Goal: Task Accomplishment & Management: Complete application form

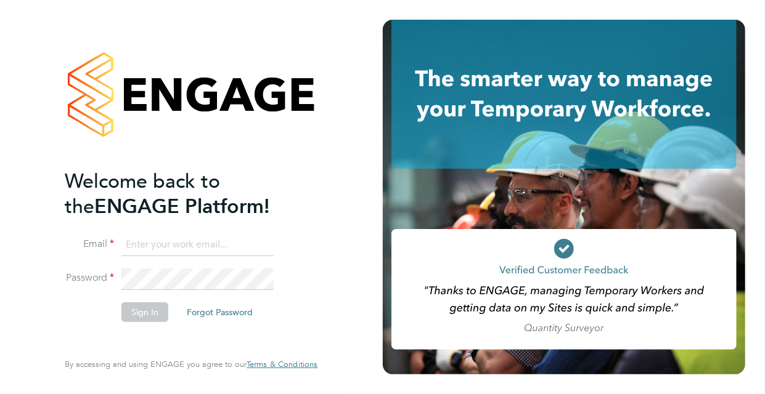
type input "[EMAIL_ADDRESS][DOMAIN_NAME]"
click at [150, 315] on button "Sign In" at bounding box center [144, 313] width 47 height 20
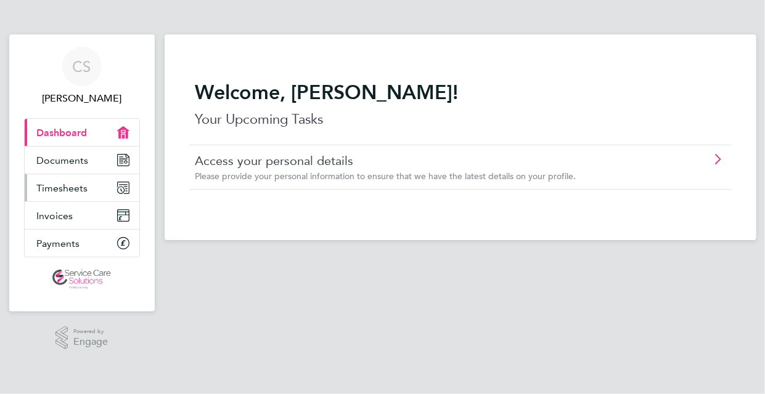
click at [65, 188] on span "Timesheets" at bounding box center [62, 188] width 51 height 12
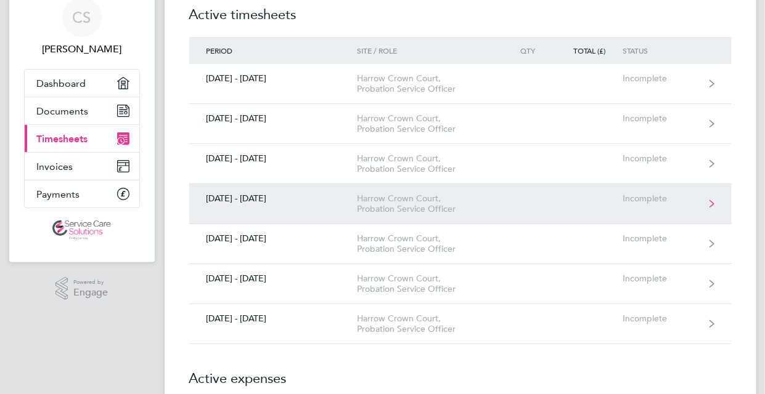
scroll to position [123, 0]
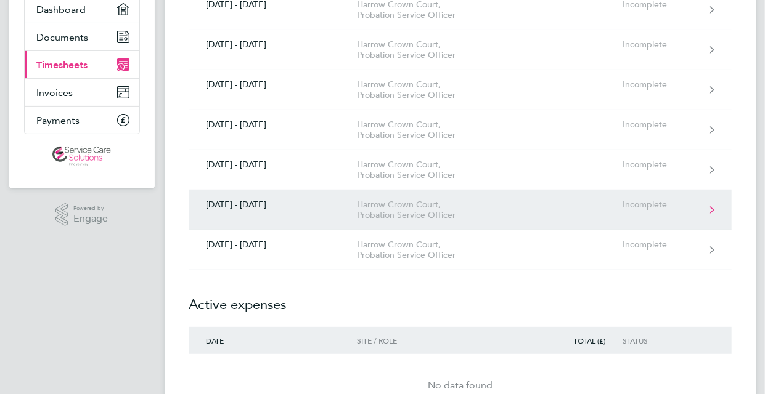
click at [437, 210] on div "Harrow Crown Court, Probation Service Officer" at bounding box center [427, 210] width 141 height 21
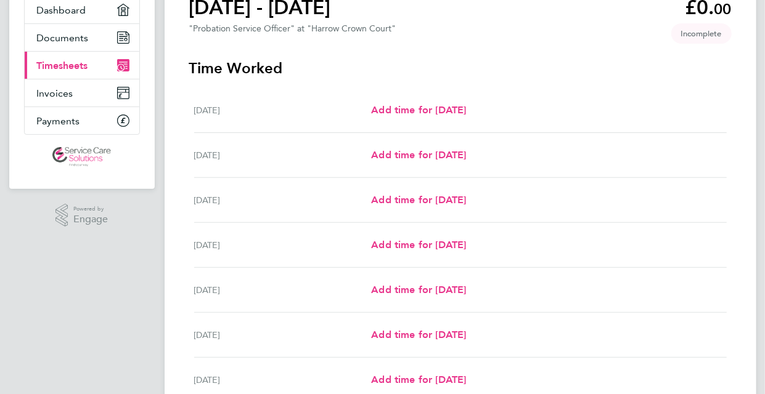
scroll to position [123, 0]
click at [425, 199] on span "Add time for [DATE]" at bounding box center [418, 199] width 95 height 12
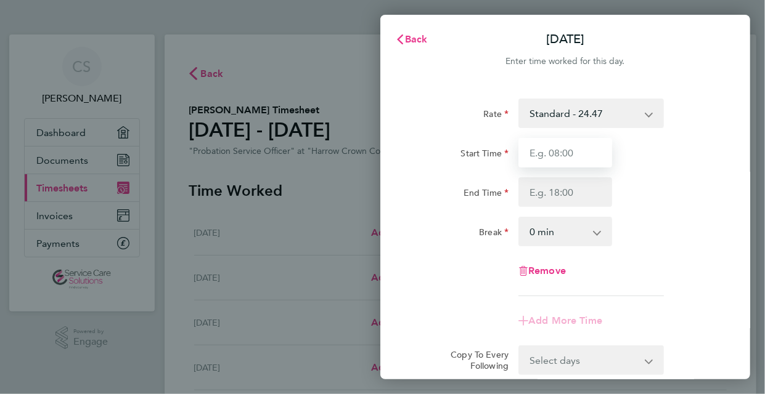
click at [543, 155] on input "Start Time" at bounding box center [565, 153] width 94 height 30
type input "09:00"
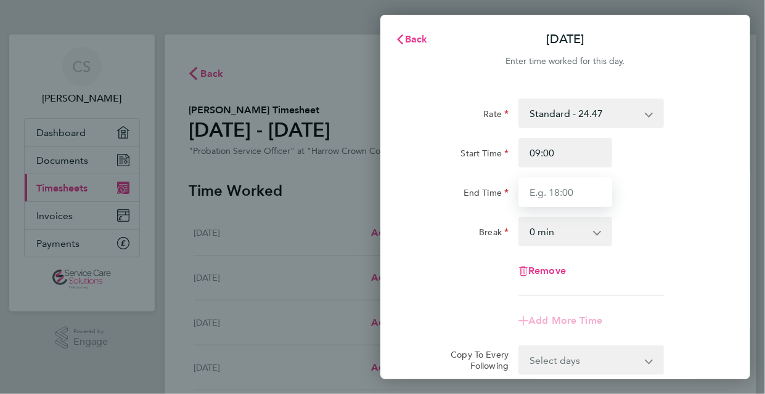
type input "17:30"
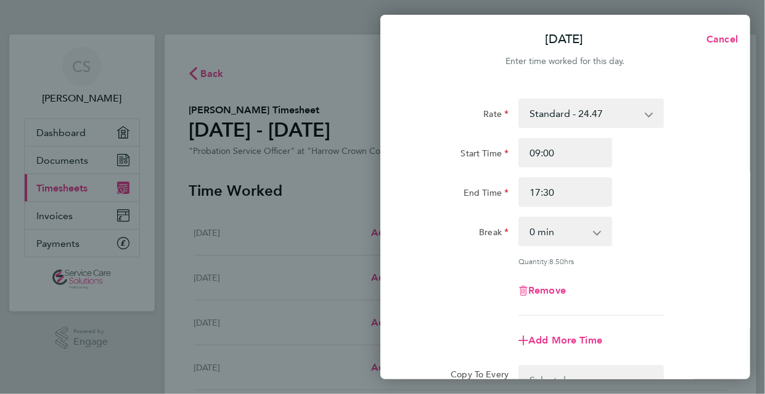
click at [564, 234] on select "0 min 15 min 30 min 45 min 60 min 75 min 90 min" at bounding box center [557, 231] width 76 height 27
select select "30"
click at [519, 218] on select "0 min 15 min 30 min 45 min 60 min 75 min 90 min" at bounding box center [557, 231] width 76 height 27
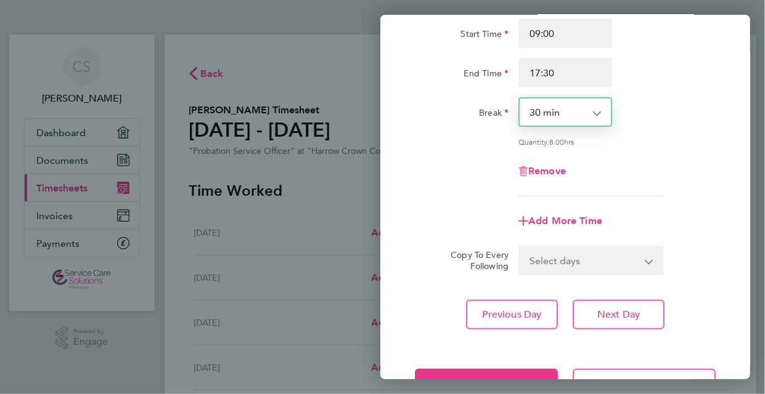
scroll to position [123, 0]
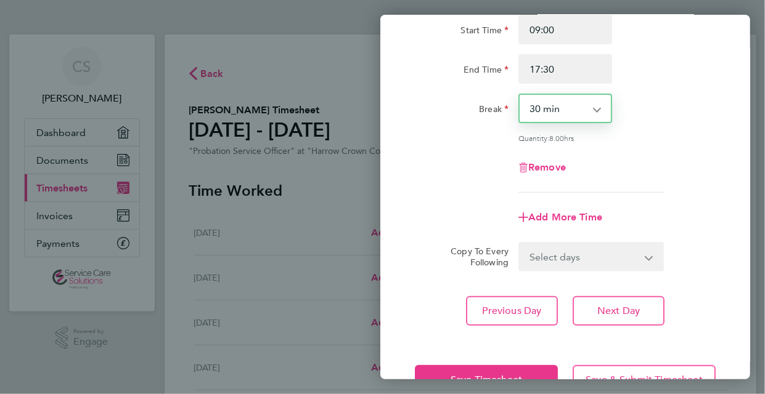
click at [579, 258] on select "Select days Day Weekday (Mon-Fri) Weekend (Sat-Sun) [DATE] [DATE] [DATE] [DATE]" at bounding box center [583, 256] width 129 height 27
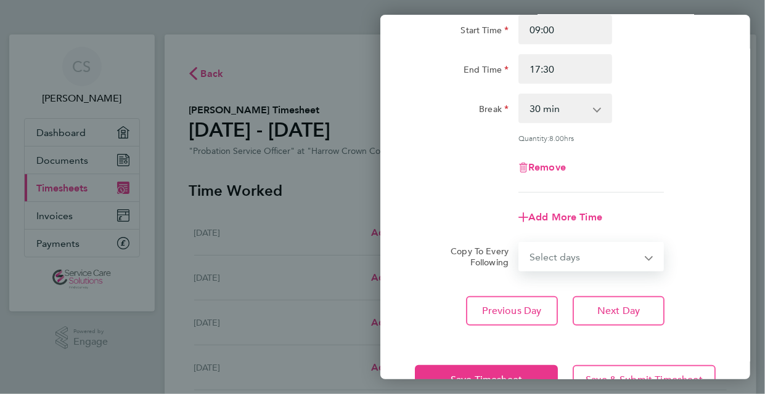
select select "THU"
click at [519, 243] on select "Select days Day Weekday (Mon-Fri) Weekend (Sat-Sun) [DATE] [DATE] [DATE] [DATE]" at bounding box center [583, 256] width 129 height 27
select select "[DATE]"
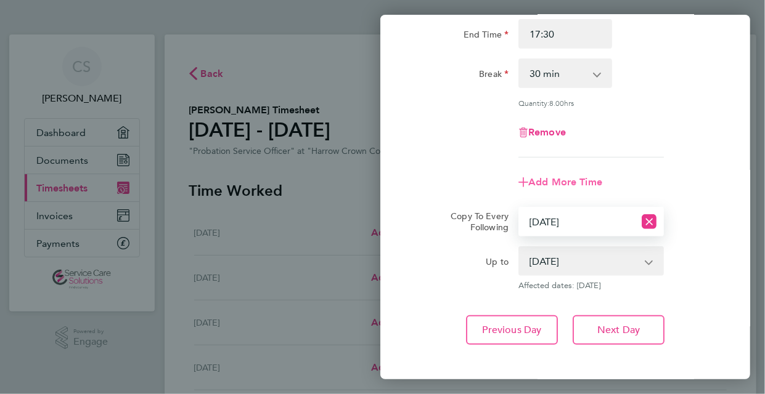
scroll to position [185, 0]
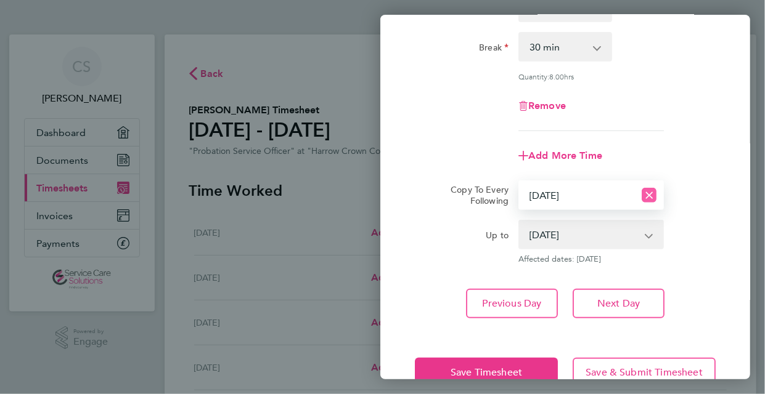
click at [648, 197] on icon "Reset selection" at bounding box center [648, 195] width 15 height 15
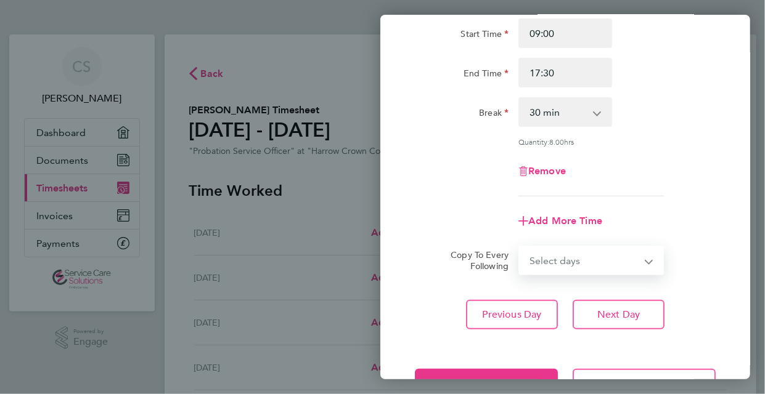
scroll to position [100, 0]
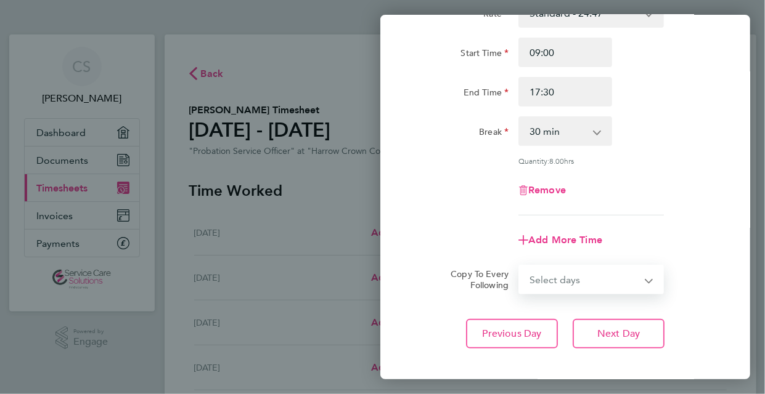
click at [640, 280] on select "Select days Day Weekday (Mon-Fri) Weekend (Sat-Sun) [DATE] [DATE] [DATE] [DATE]" at bounding box center [583, 279] width 129 height 27
select select "THU"
click at [519, 266] on select "Select days Day Weekday (Mon-Fri) Weekend (Sat-Sun) [DATE] [DATE] [DATE] [DATE]" at bounding box center [583, 279] width 129 height 27
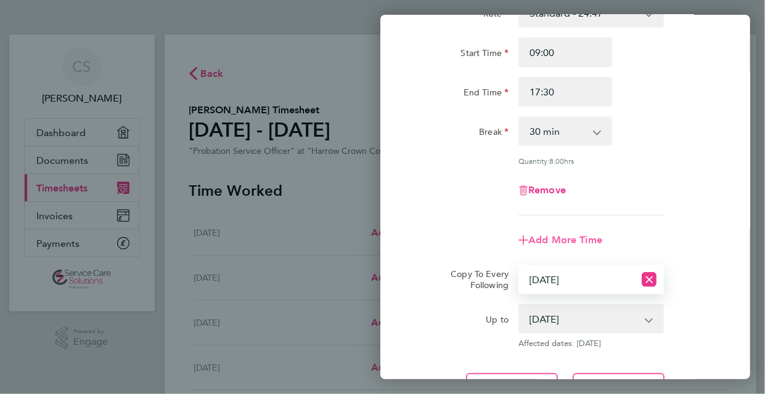
scroll to position [216, 0]
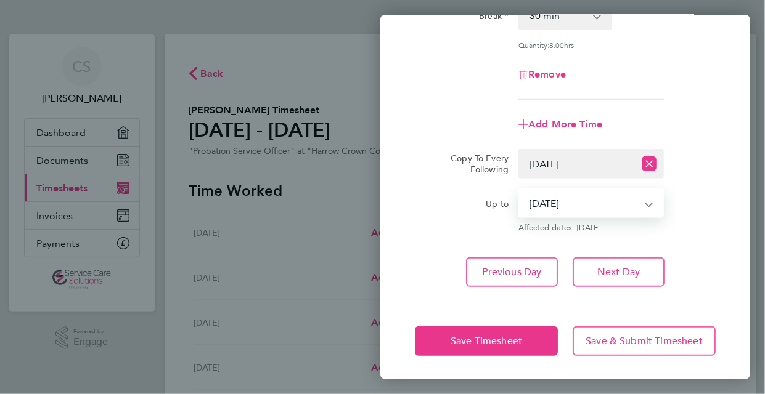
click at [638, 204] on select "[DATE] [DATE] [DATE] [DATE]" at bounding box center [583, 203] width 128 height 27
select select "[DATE]"
click at [519, 190] on select "[DATE] [DATE] [DATE] [DATE]" at bounding box center [583, 203] width 128 height 27
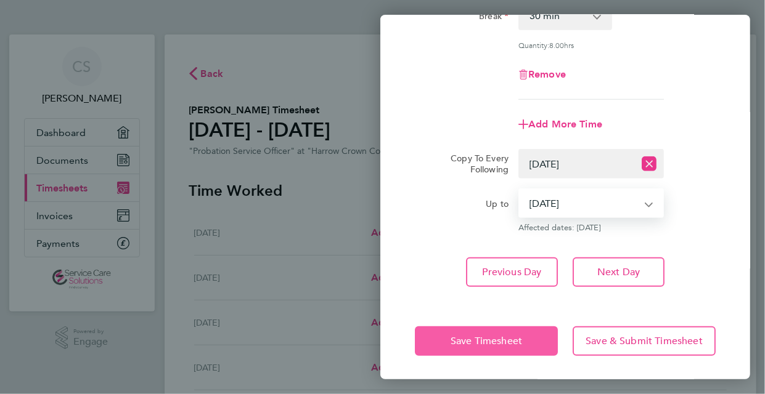
click at [530, 336] on button "Save Timesheet" at bounding box center [486, 342] width 143 height 30
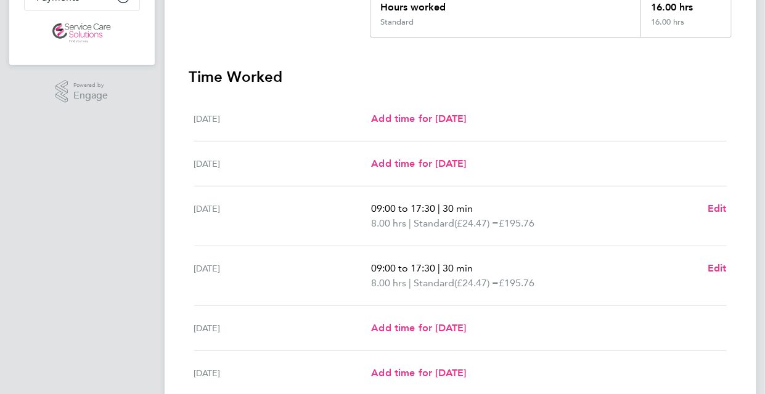
scroll to position [308, 0]
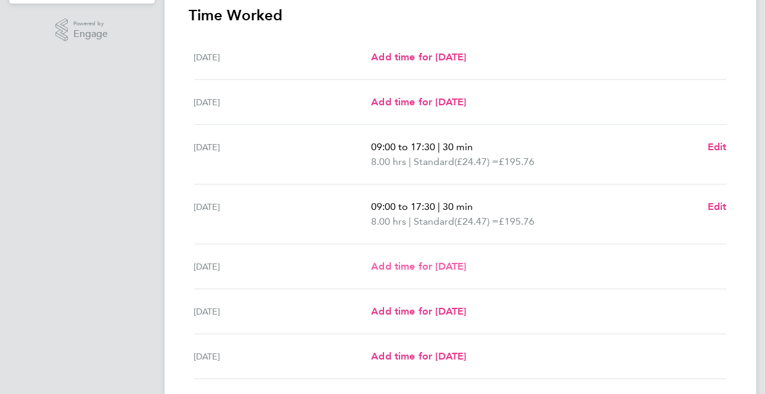
click at [449, 267] on span "Add time for [DATE]" at bounding box center [418, 267] width 95 height 12
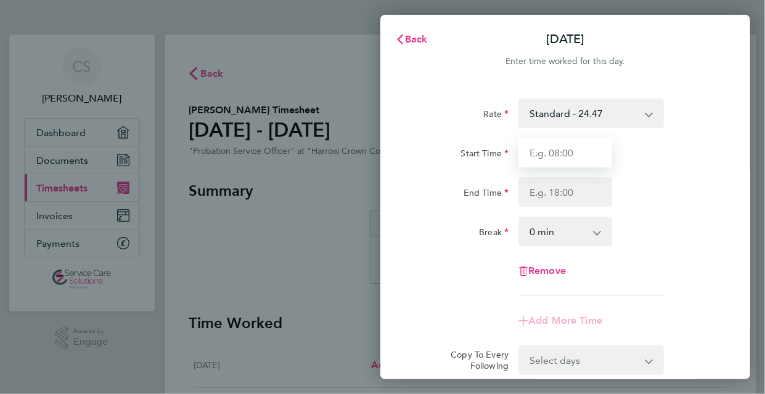
click at [603, 138] on input "Start Time" at bounding box center [565, 153] width 94 height 30
type input "09:00"
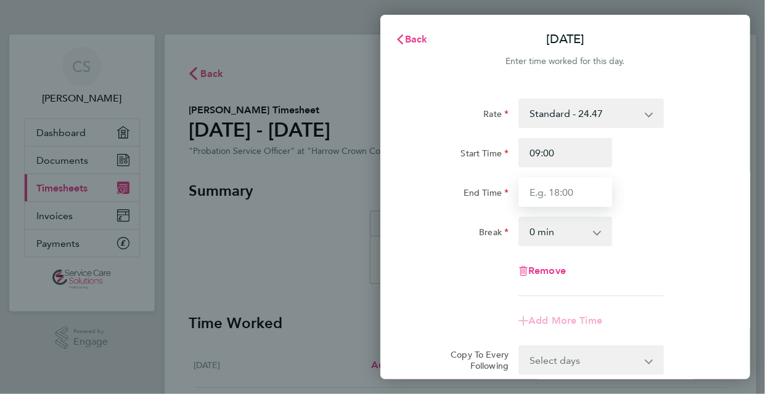
type input "17:30"
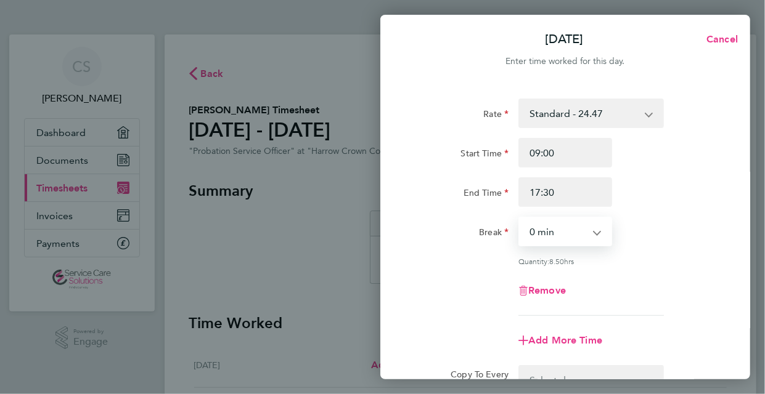
drag, startPoint x: 582, startPoint y: 235, endPoint x: 578, endPoint y: 241, distance: 6.7
click at [582, 235] on select "0 min 15 min 30 min 45 min 60 min 75 min 90 min" at bounding box center [557, 231] width 76 height 27
select select "30"
click at [519, 218] on select "0 min 15 min 30 min 45 min 60 min 75 min 90 min" at bounding box center [557, 231] width 76 height 27
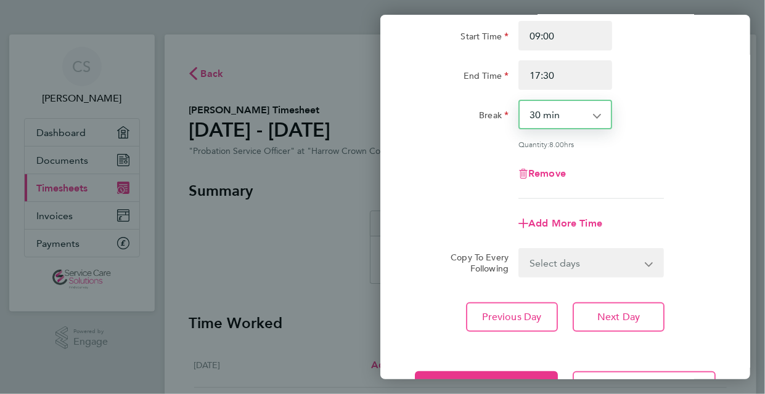
scroll to position [162, 0]
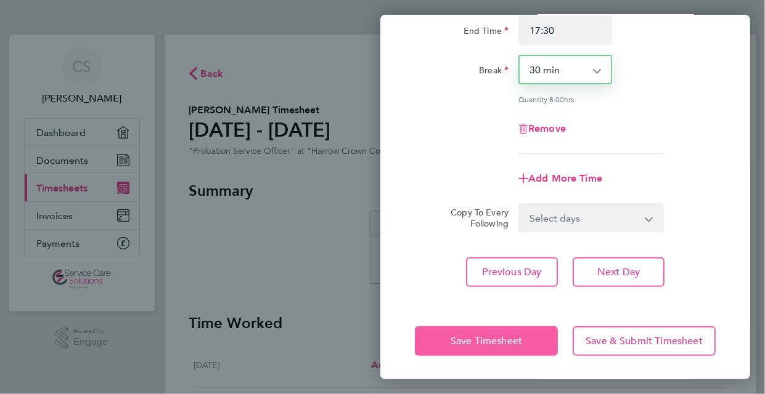
click at [492, 335] on span "Save Timesheet" at bounding box center [485, 341] width 71 height 12
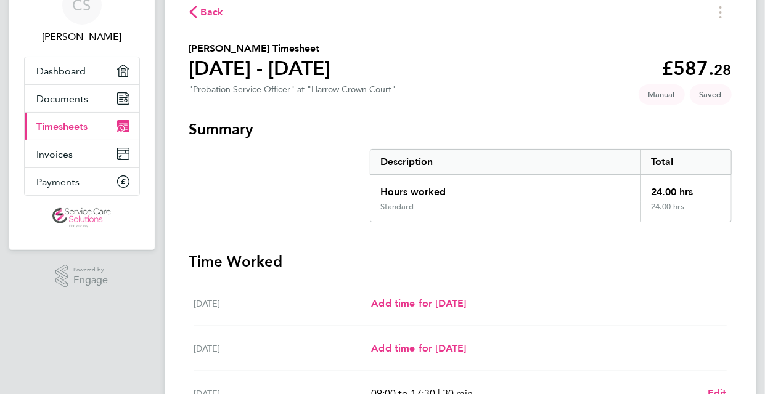
scroll to position [45, 0]
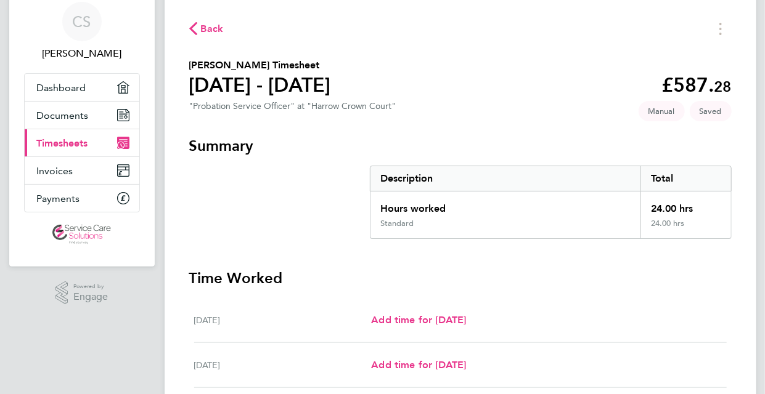
click at [67, 139] on span "Timesheets" at bounding box center [62, 143] width 51 height 12
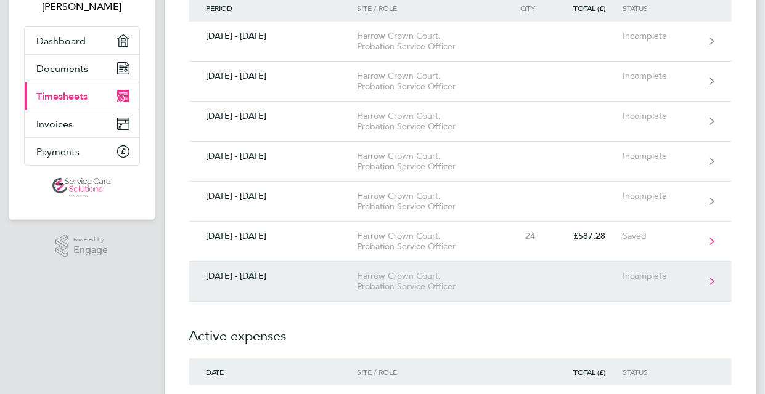
scroll to position [62, 0]
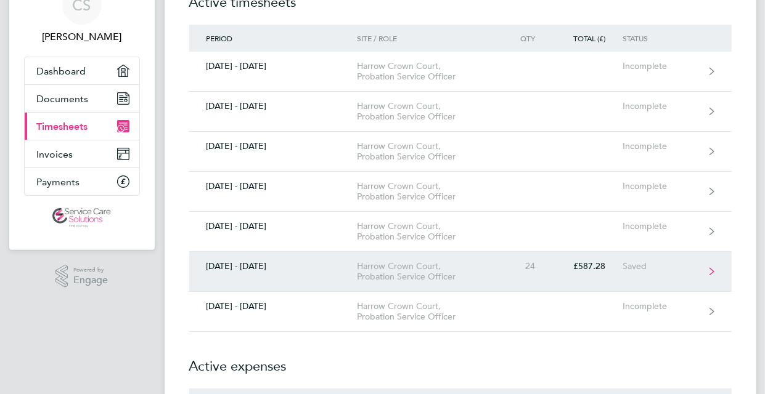
click at [579, 280] on link "[DATE] - [DATE][STREET_ADDRESS], Probation Service Officer 24 £587.28 Saved" at bounding box center [460, 272] width 542 height 40
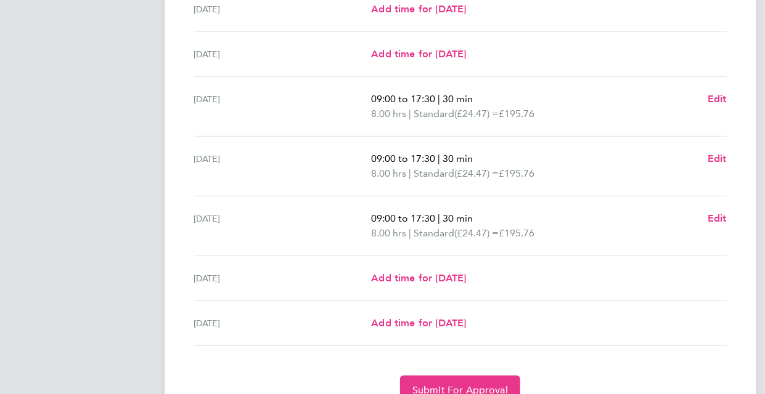
scroll to position [415, 0]
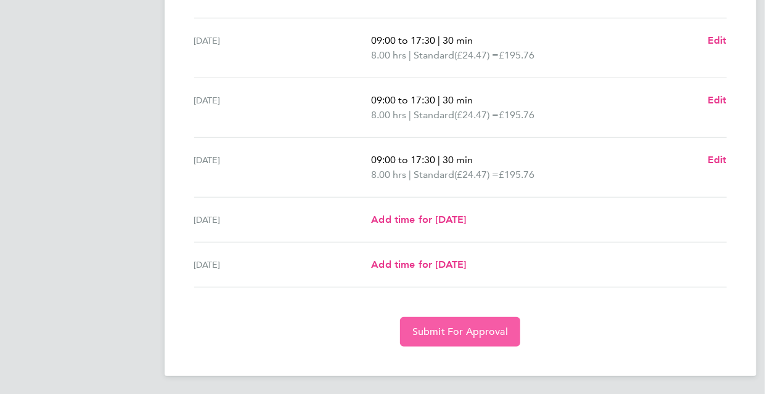
click at [474, 327] on span "Submit For Approval" at bounding box center [460, 332] width 96 height 12
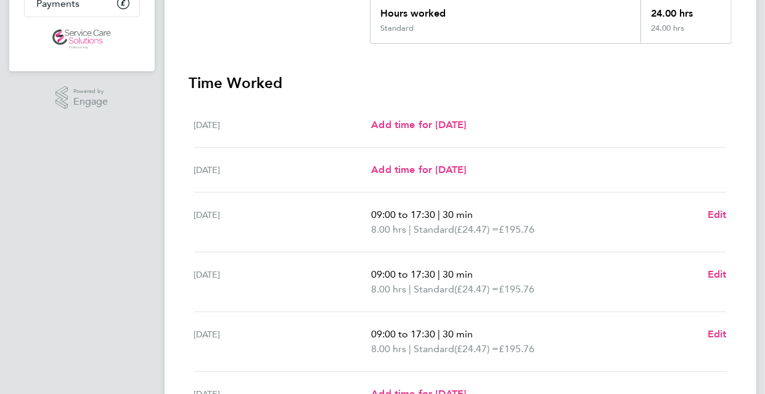
scroll to position [0, 0]
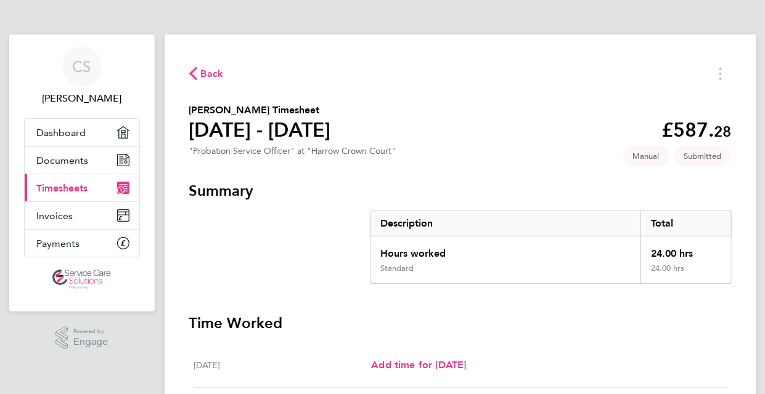
click at [90, 189] on link "Current page: Timesheets" at bounding box center [82, 187] width 115 height 27
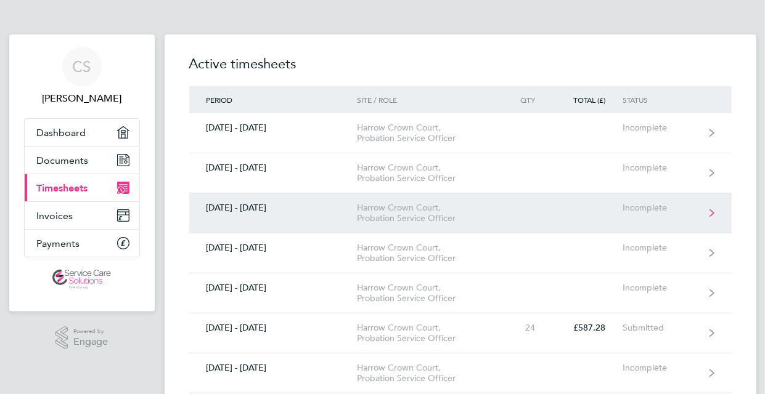
click at [487, 226] on link "[DATE] - [DATE] Harrow Crown Court, Probation Service Officer Incomplete" at bounding box center [460, 213] width 542 height 40
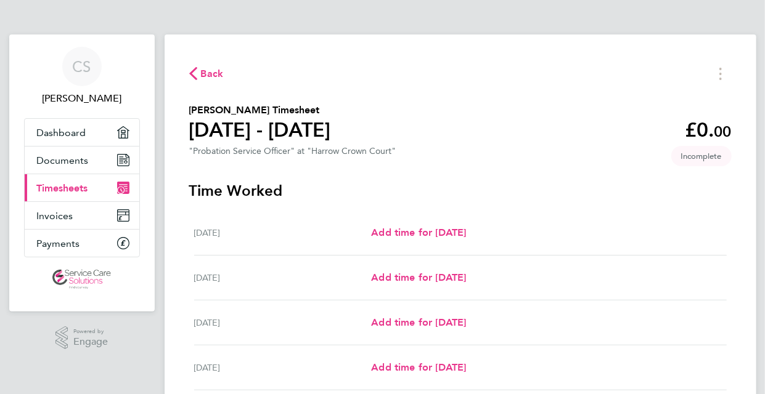
click at [84, 192] on span "Timesheets" at bounding box center [62, 188] width 51 height 12
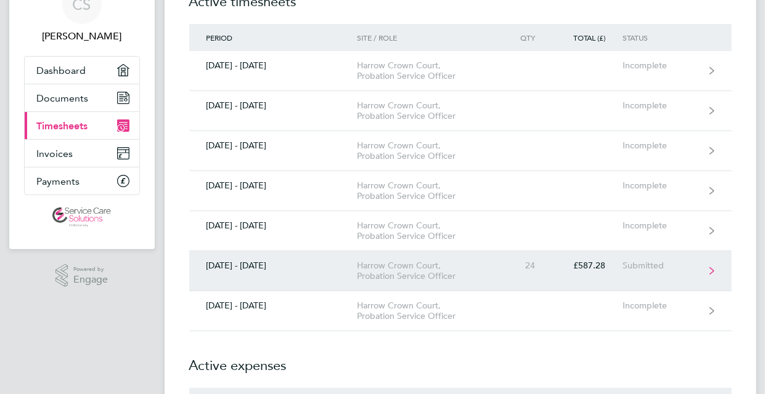
scroll to position [123, 0]
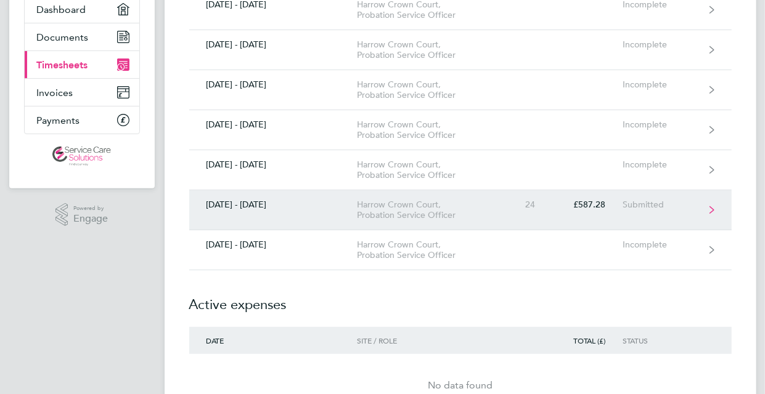
click at [415, 200] on div "Harrow Crown Court, Probation Service Officer" at bounding box center [427, 210] width 141 height 21
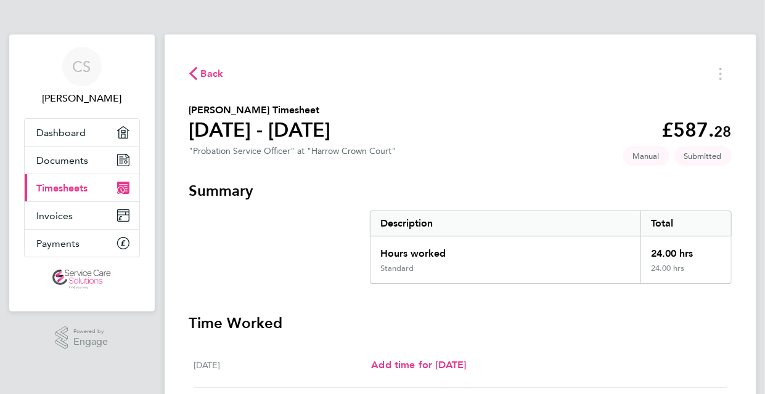
click at [69, 189] on span "Timesheets" at bounding box center [62, 188] width 51 height 12
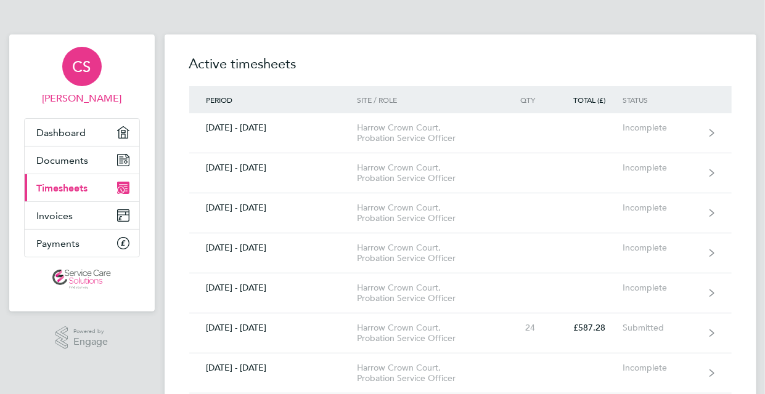
click at [90, 104] on span "[PERSON_NAME]" at bounding box center [82, 98] width 116 height 15
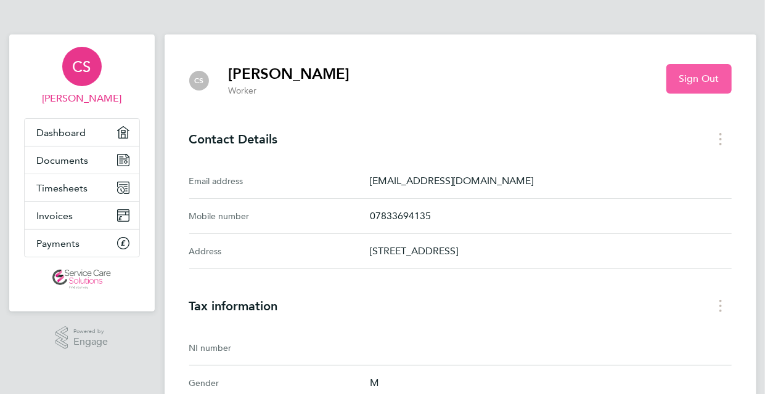
click at [704, 84] on button "Sign Out" at bounding box center [698, 79] width 65 height 30
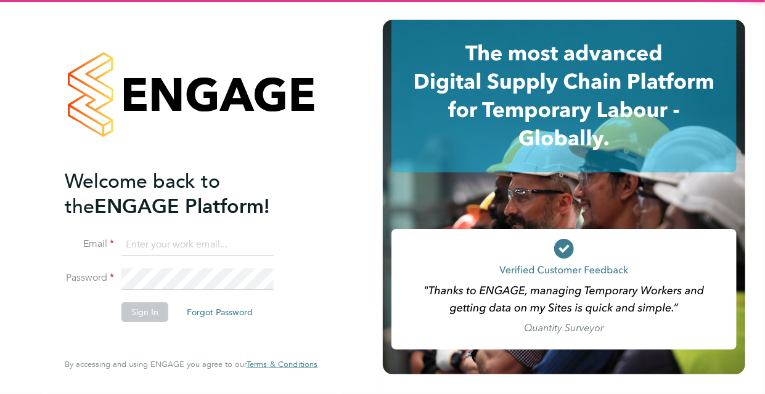
type input "[EMAIL_ADDRESS][DOMAIN_NAME]"
